Goal: Task Accomplishment & Management: Manage account settings

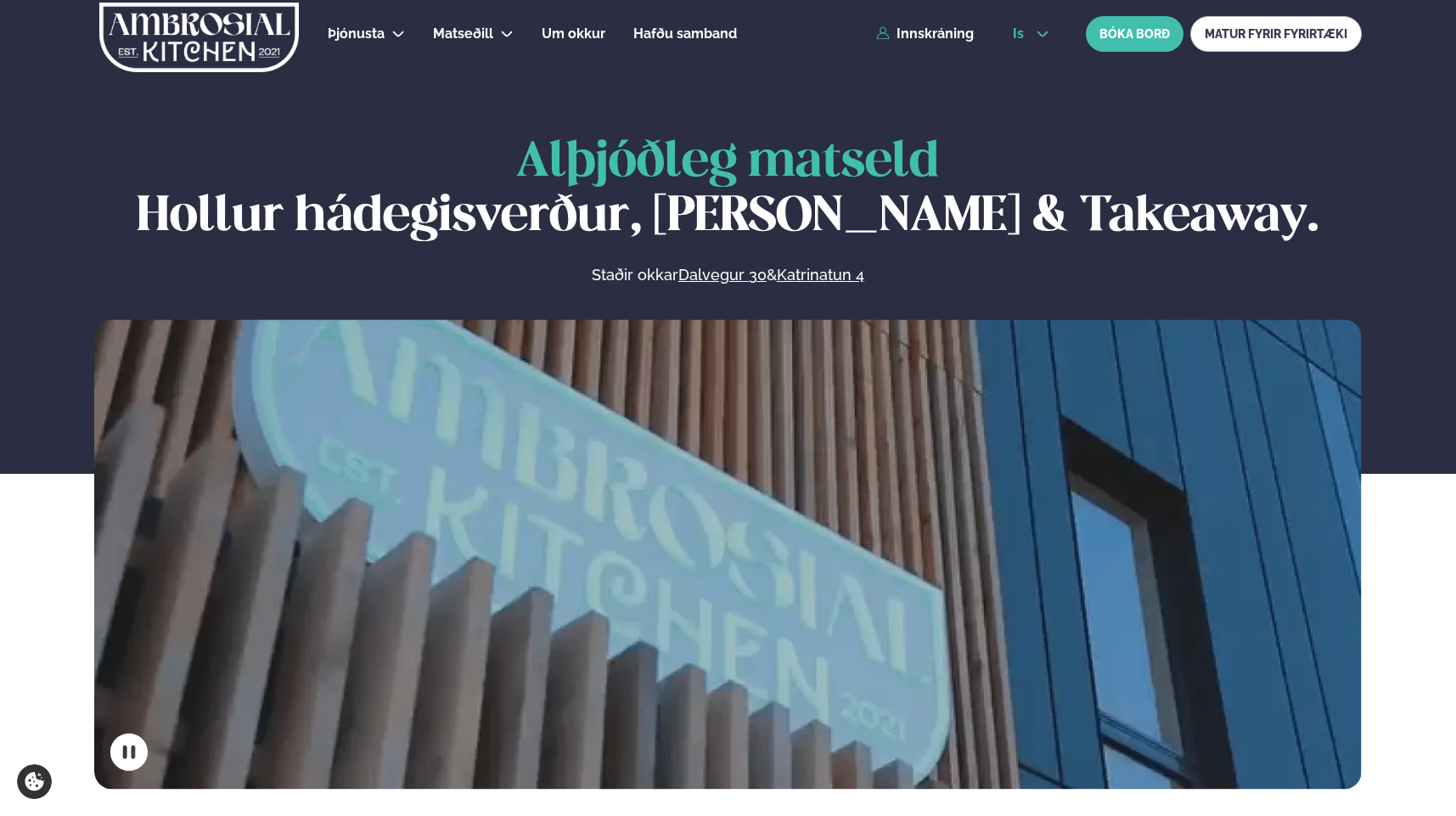
click at [1044, 28] on icon at bounding box center [1042, 34] width 13 height 13
click at [1019, 63] on link "en" at bounding box center [1032, 64] width 64 height 34
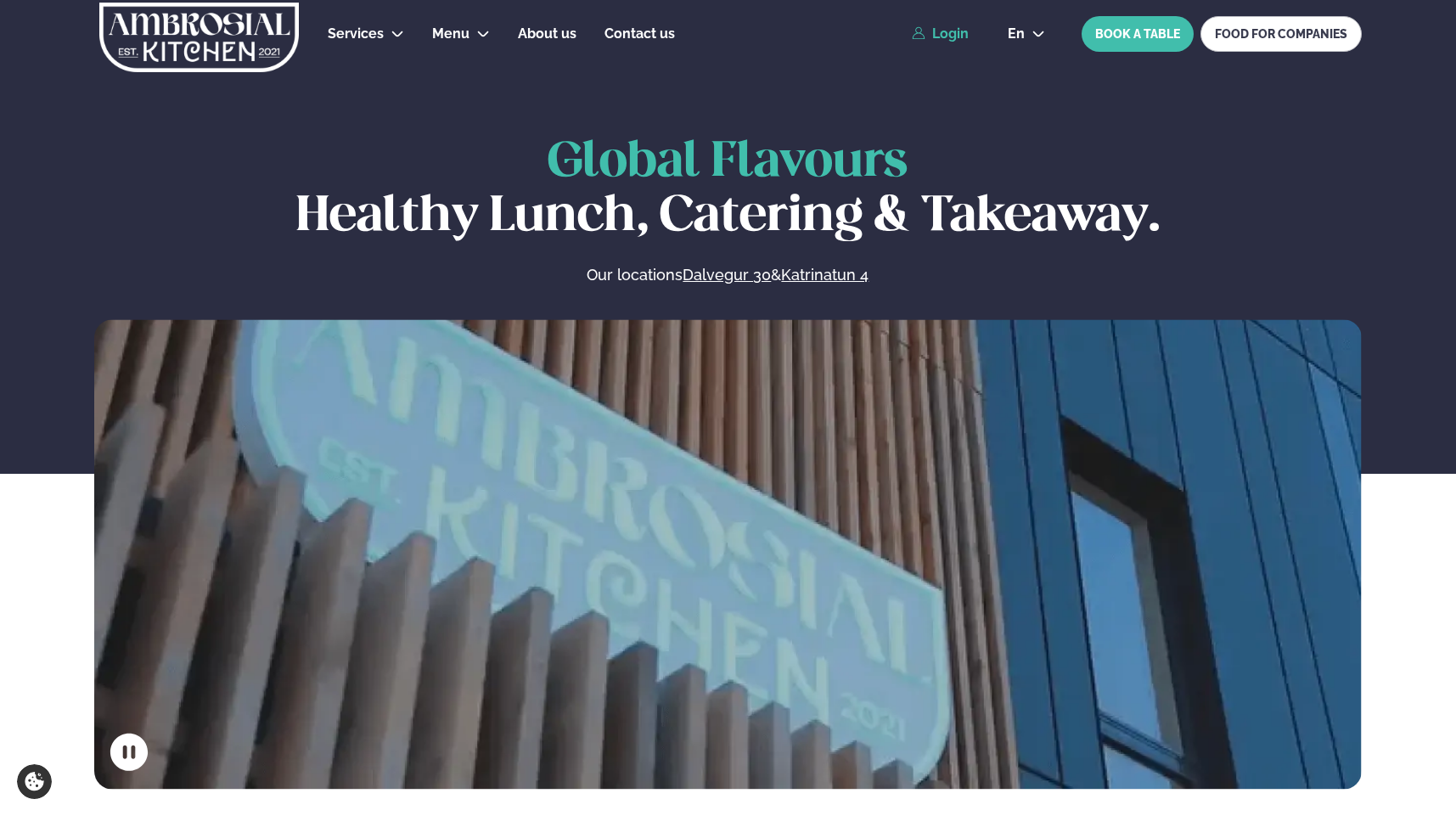
click at [966, 33] on link "Login" at bounding box center [940, 34] width 57 height 15
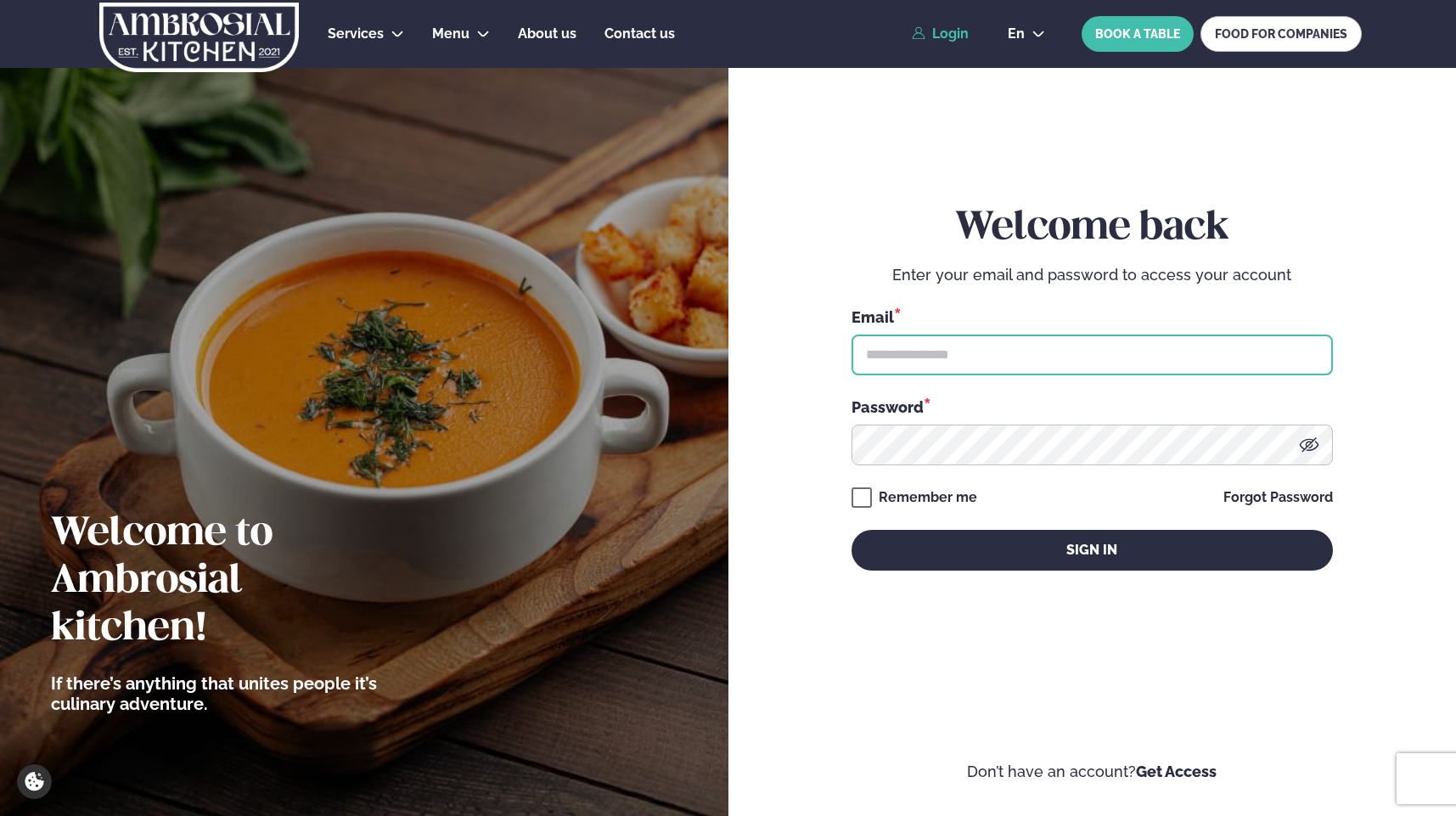
click at [890, 345] on input "text" at bounding box center [1092, 355] width 481 height 40
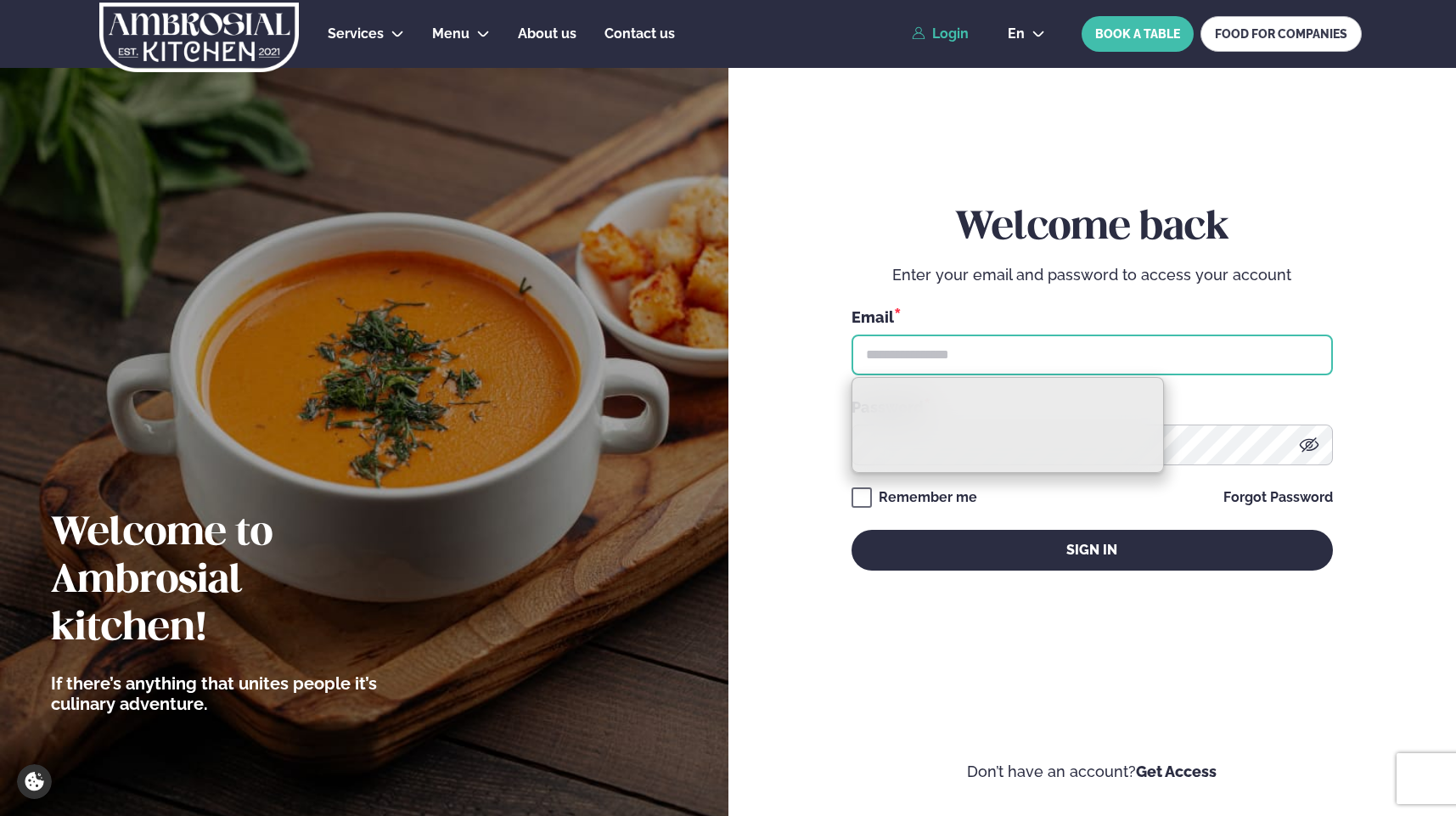
type input "**********"
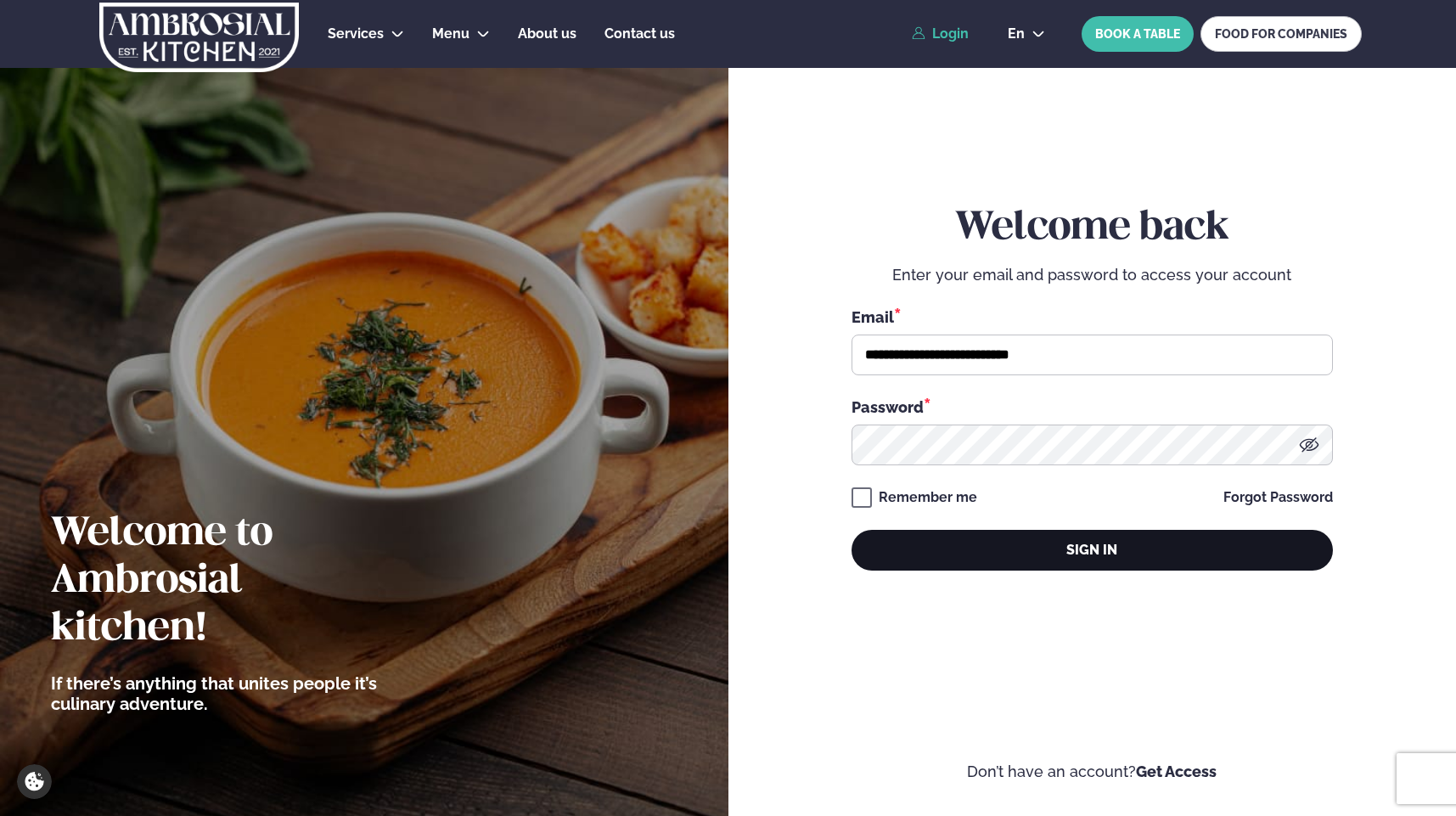
click at [976, 542] on button "Sign in" at bounding box center [1092, 550] width 481 height 40
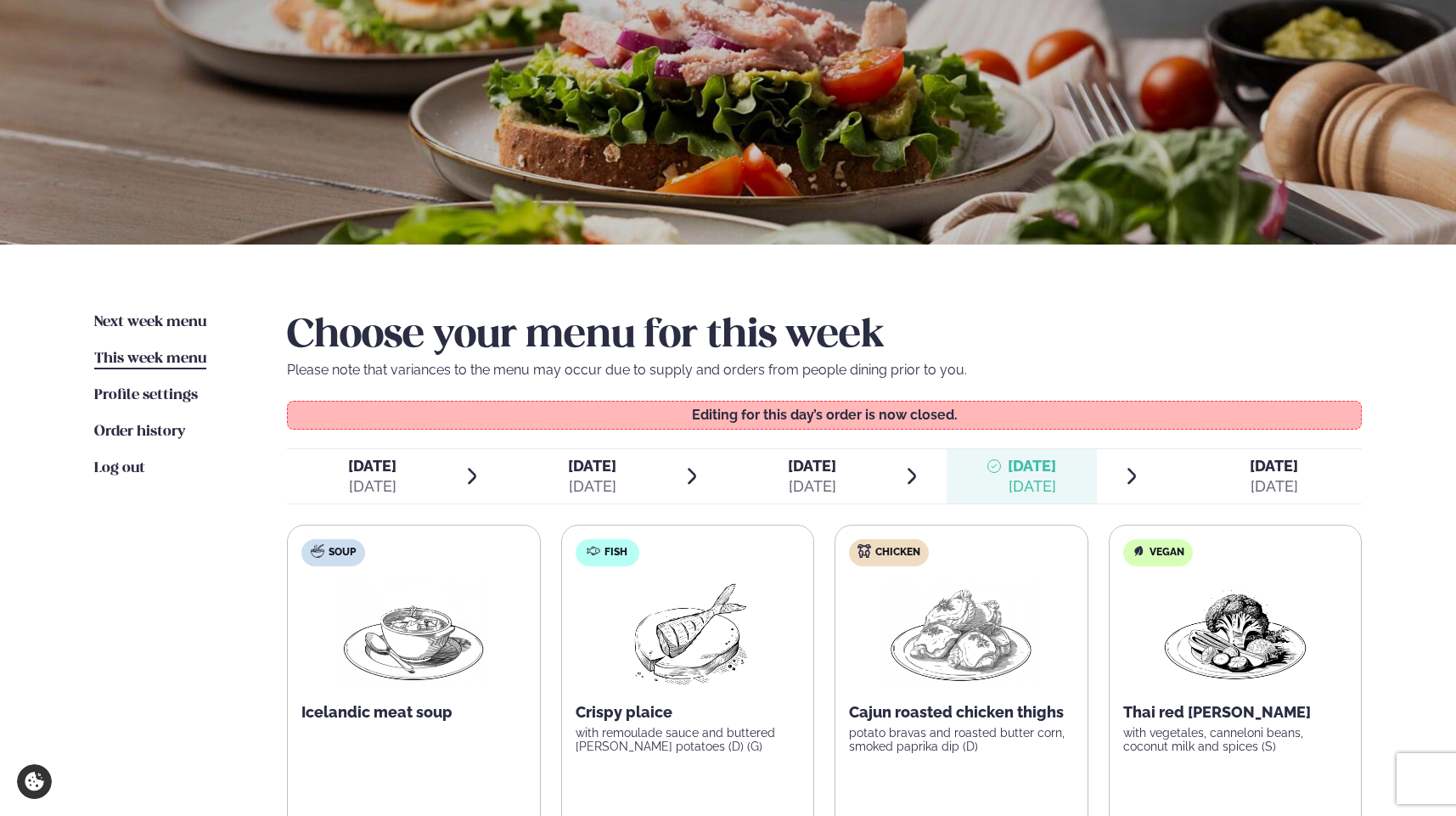
scroll to position [166, 0]
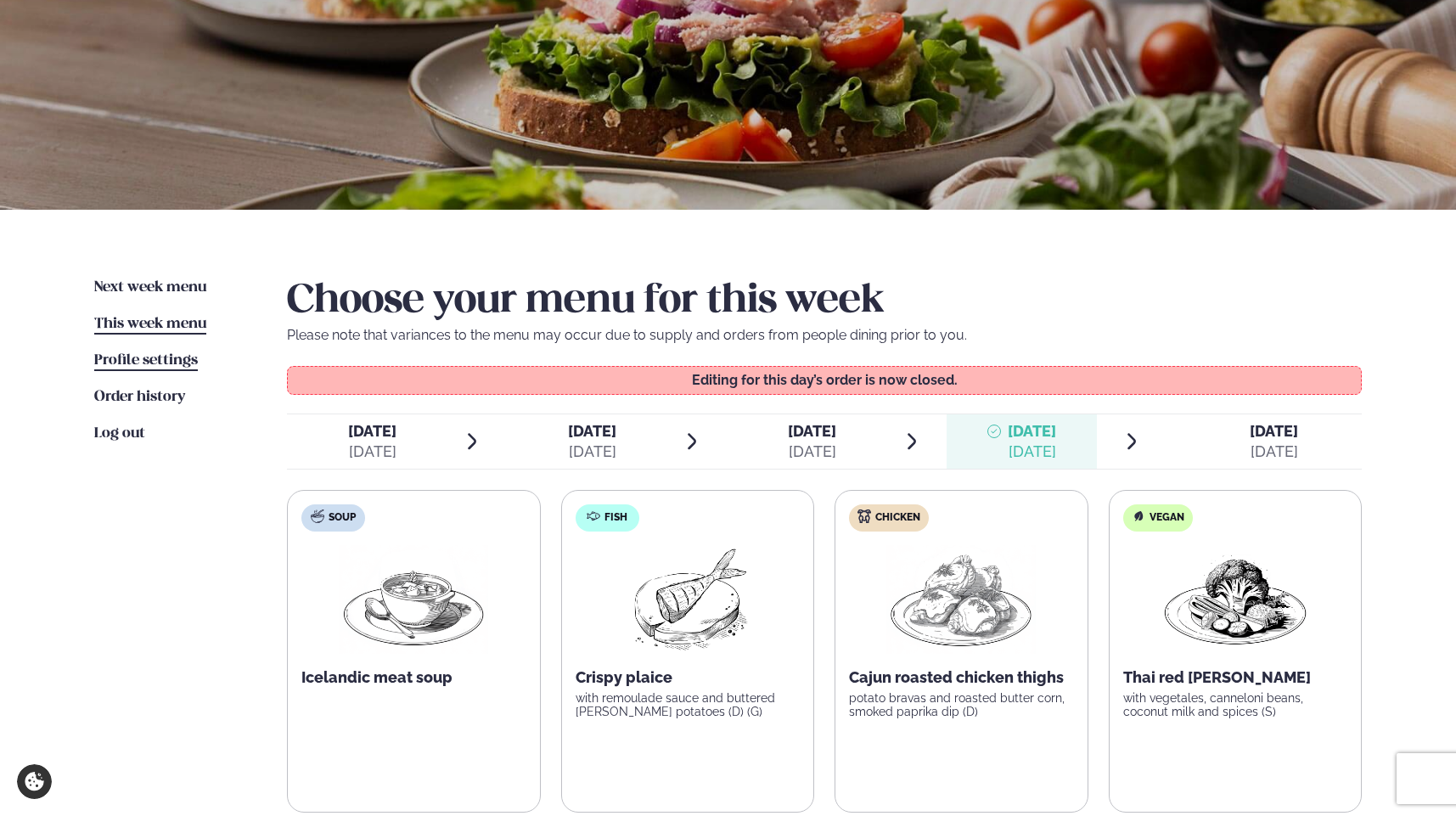
click at [177, 359] on span "Profile settings" at bounding box center [146, 360] width 104 height 14
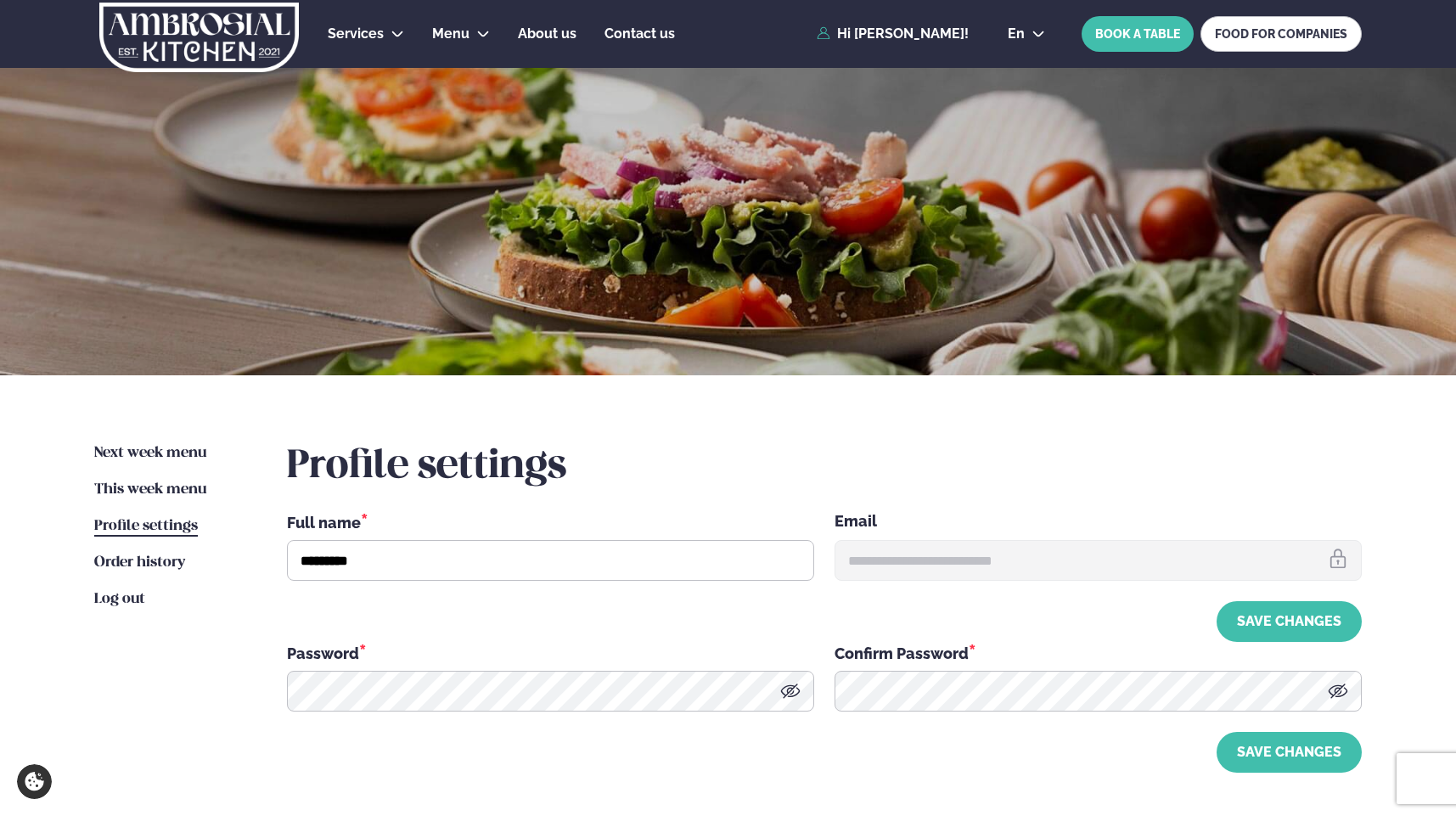
click at [187, 51] on img at bounding box center [198, 38] width 203 height 69
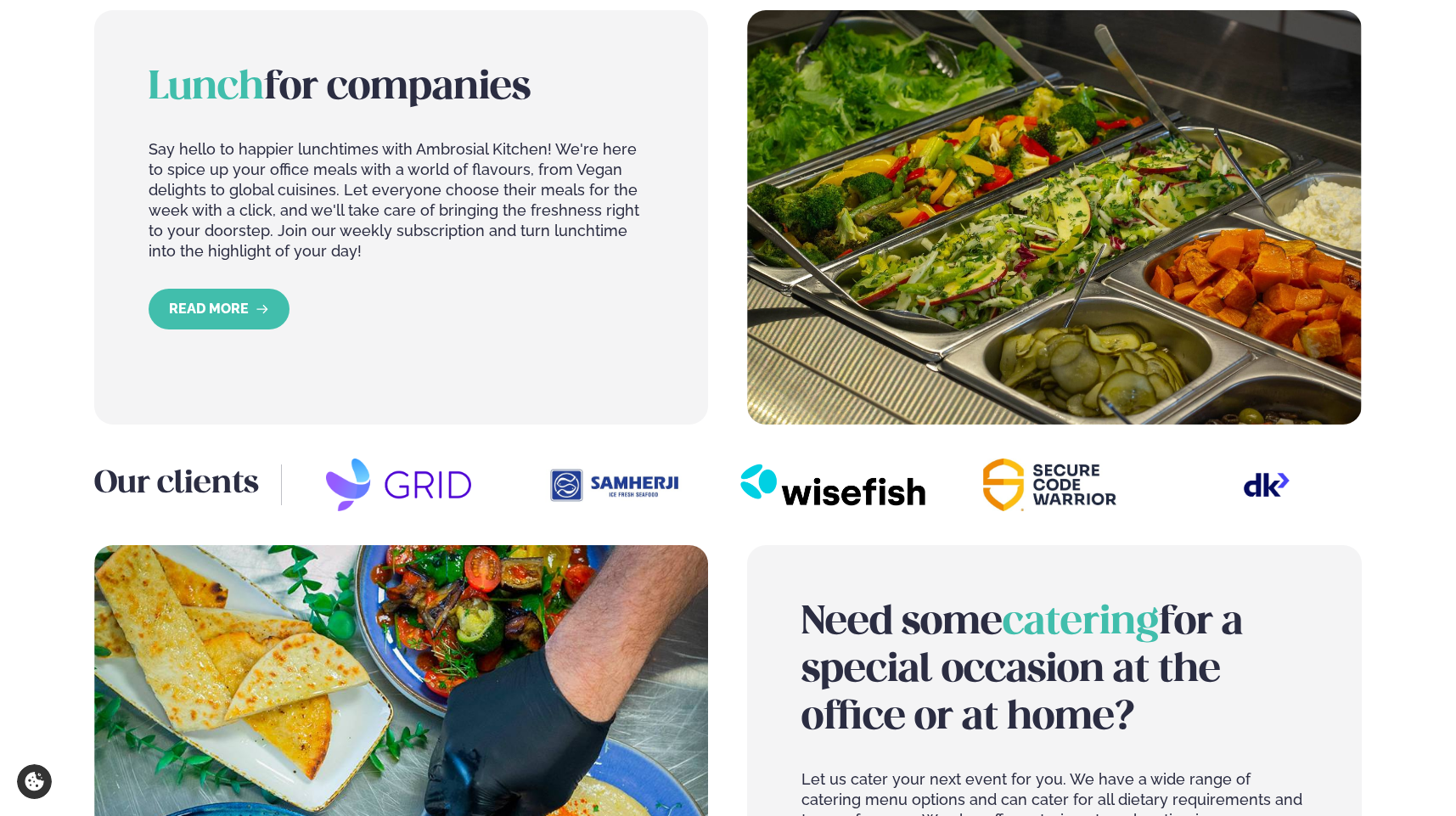
scroll to position [1611, 0]
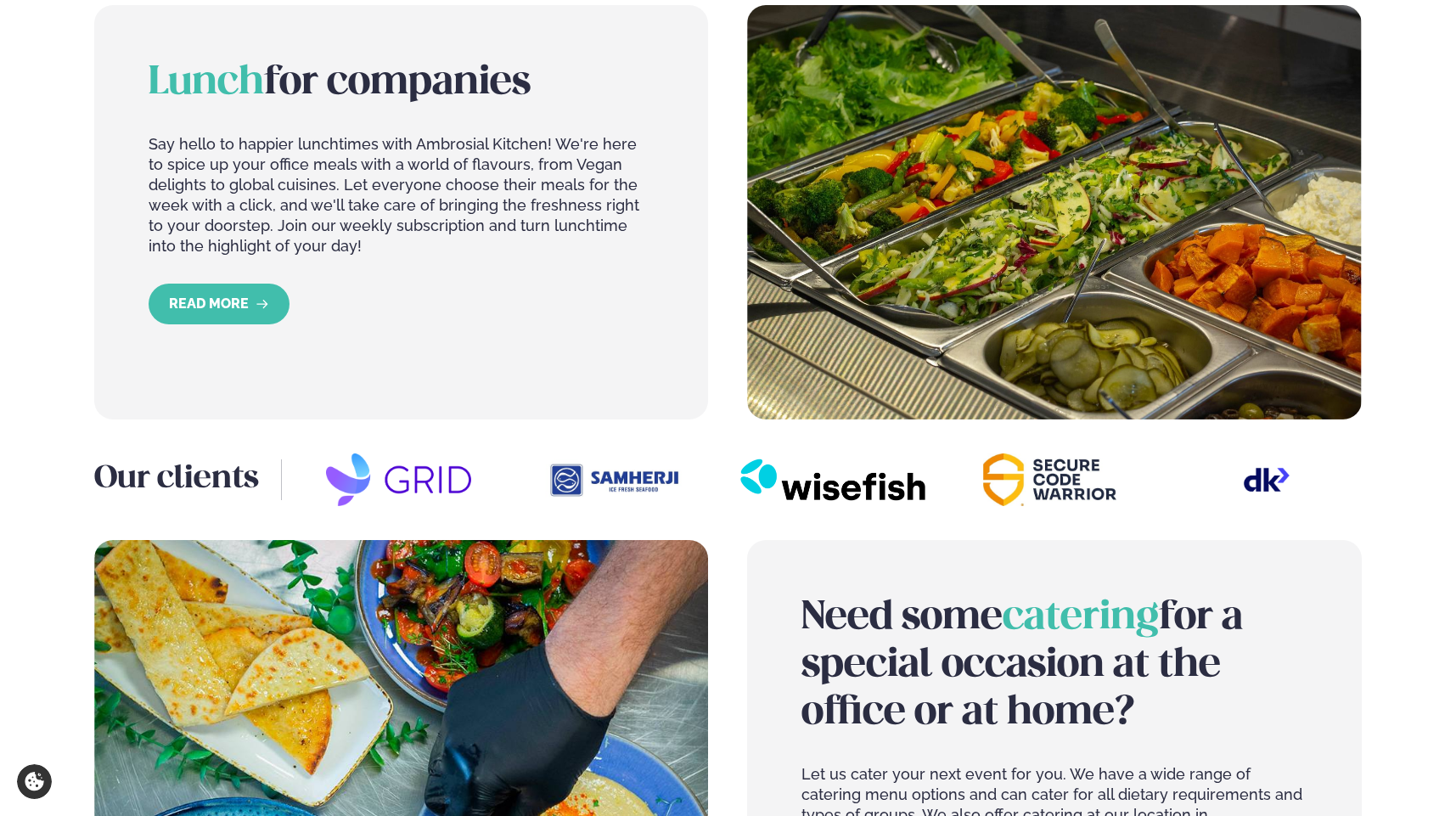
click at [1114, 455] on img at bounding box center [1051, 479] width 191 height 53
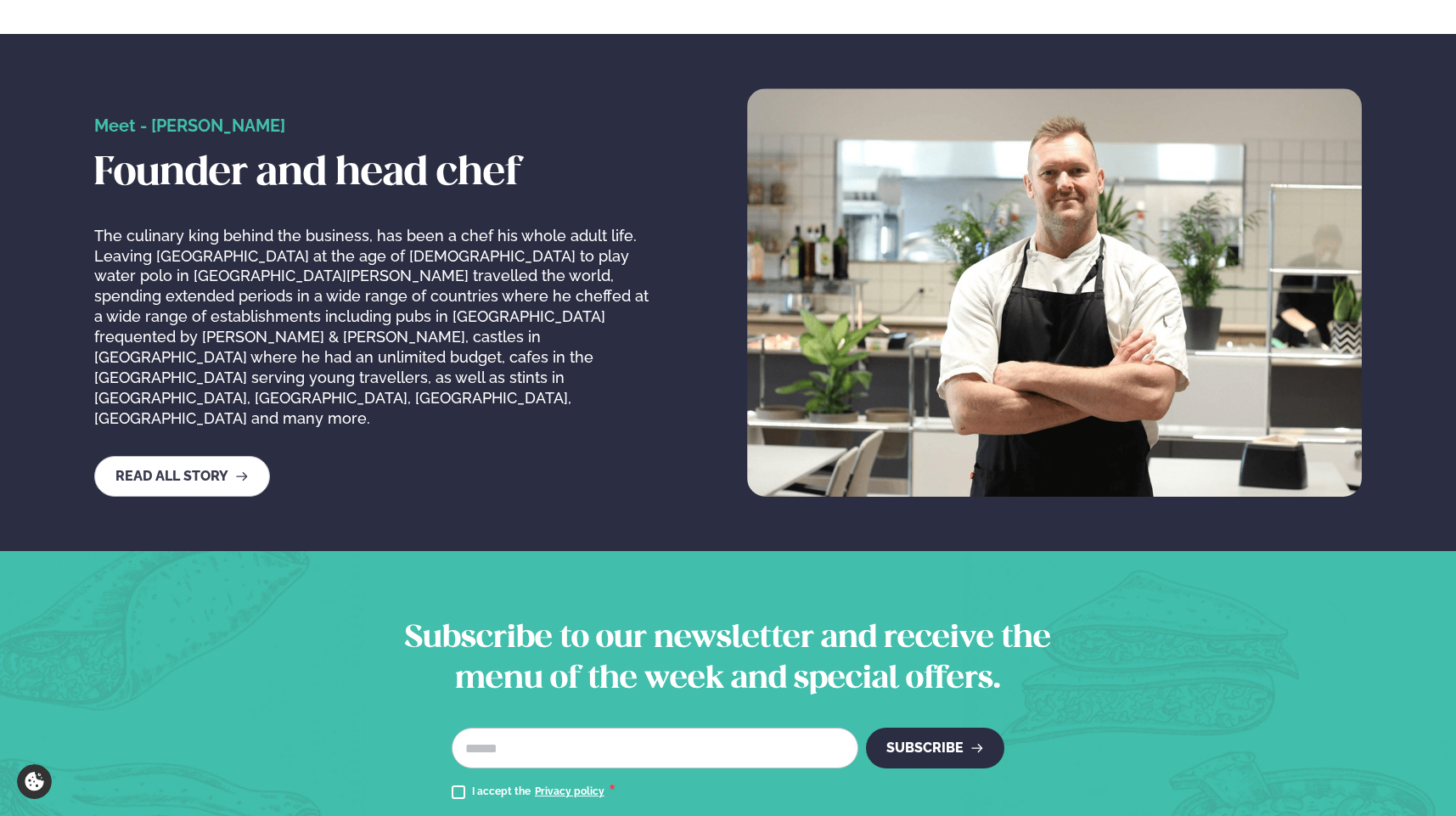
scroll to position [2604, 0]
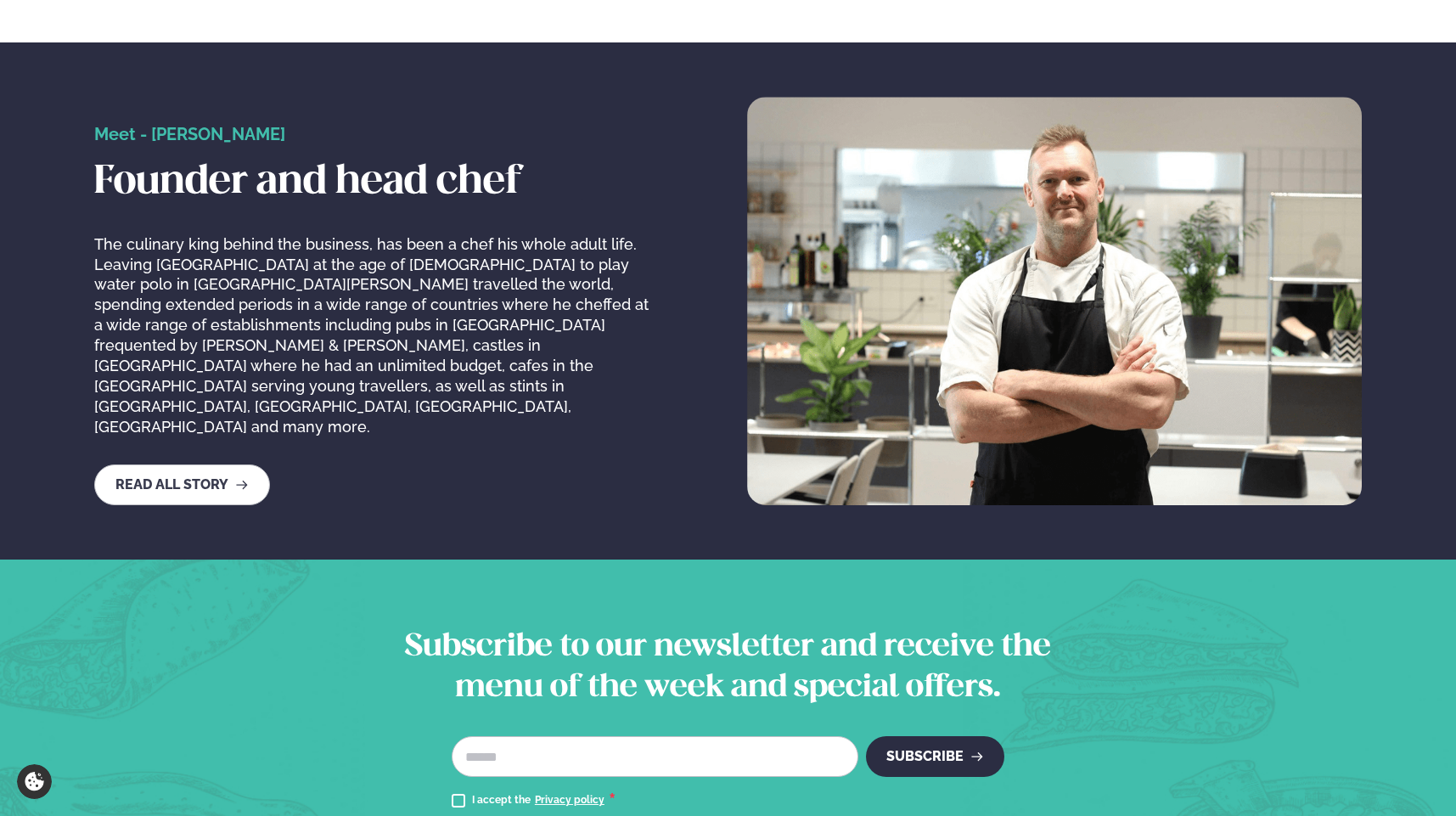
click at [591, 376] on p "The culinary king behind the business, has been a chef his whole adult life. Le…" at bounding box center [374, 337] width 560 height 204
click at [445, 302] on p "The culinary king behind the business, has been a chef his whole adult life. Le…" at bounding box center [374, 337] width 560 height 204
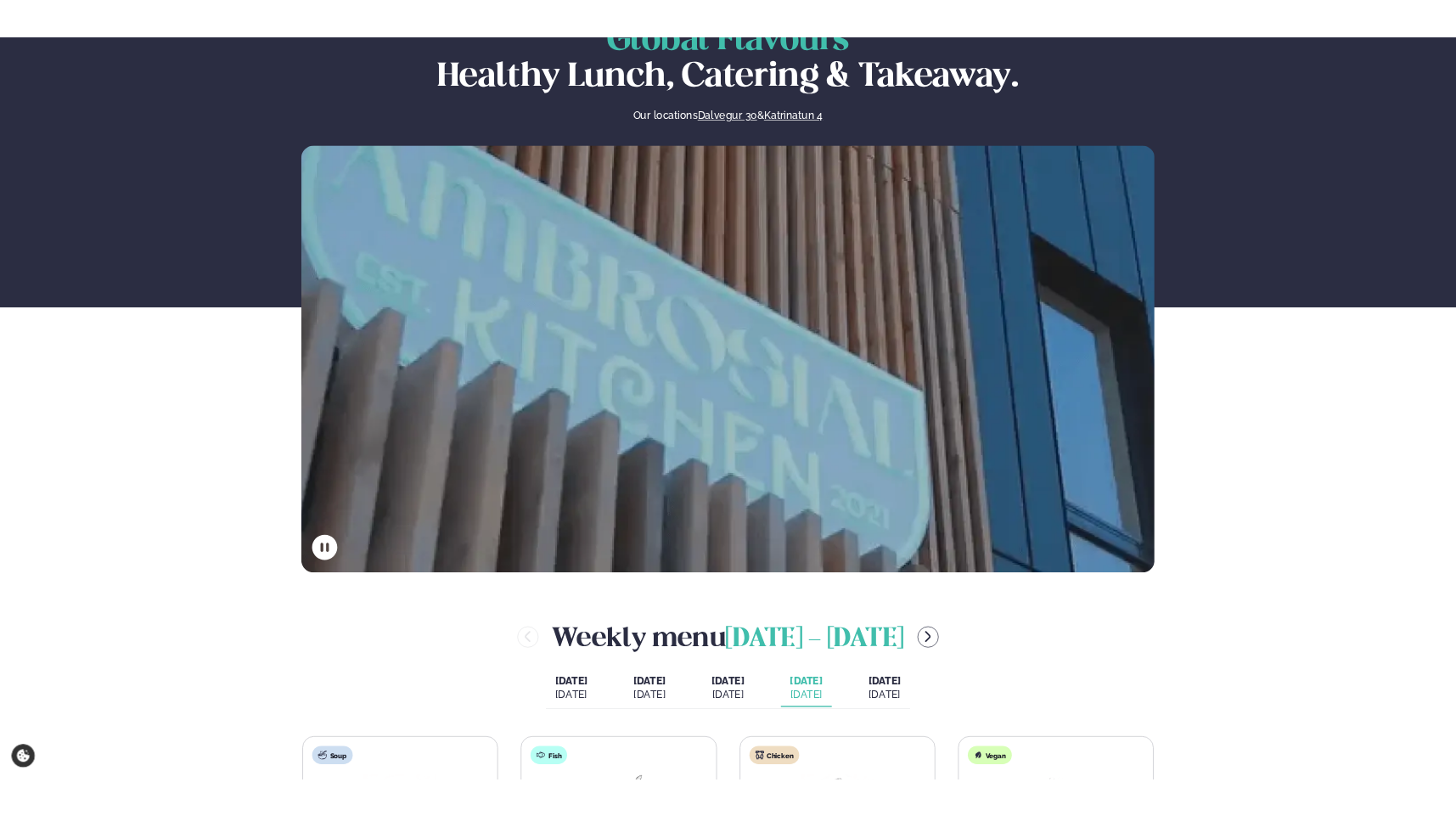
scroll to position [0, 0]
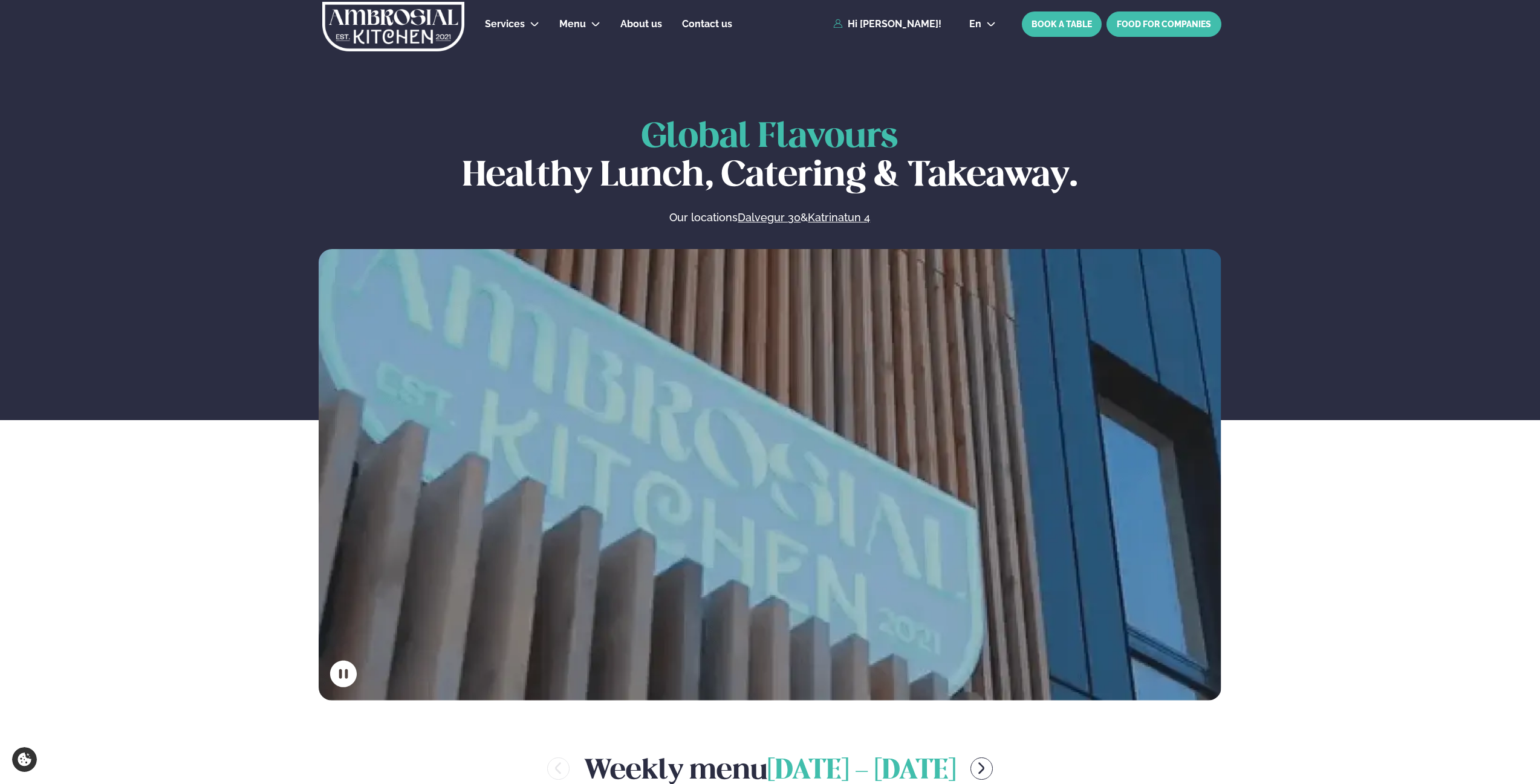
click at [1036, 22] on link "FOOD FOR COMPANIES" at bounding box center [1164, 24] width 115 height 25
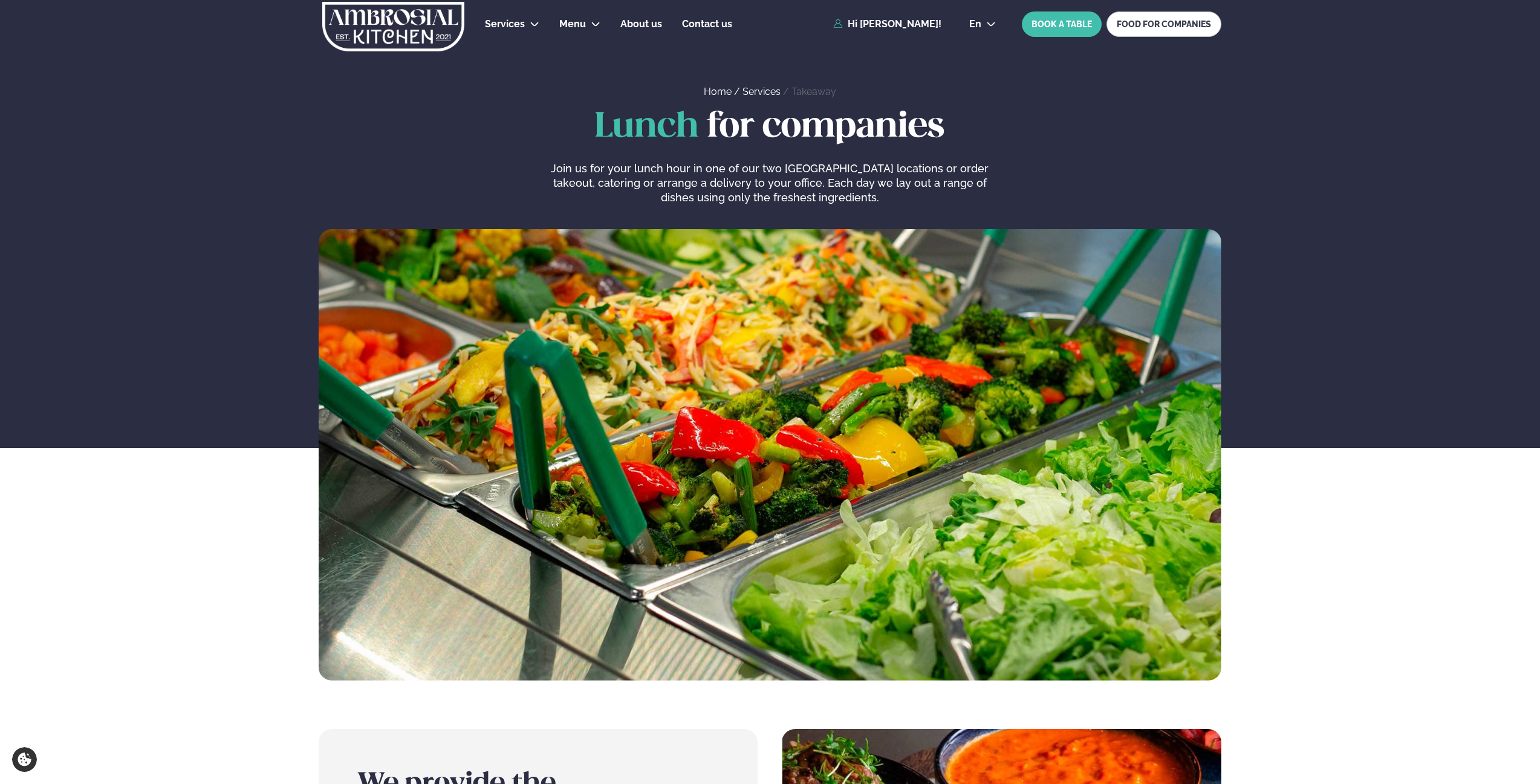
click at [1036, 299] on div "Lunch for companies Join us for your lunch hour in one of our two [GEOGRAPHIC_D…" at bounding box center [770, 395] width 1540 height 573
